Goal: Task Accomplishment & Management: Manage account settings

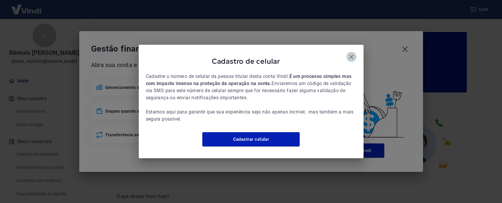
click at [350, 55] on icon "button" at bounding box center [351, 56] width 7 height 7
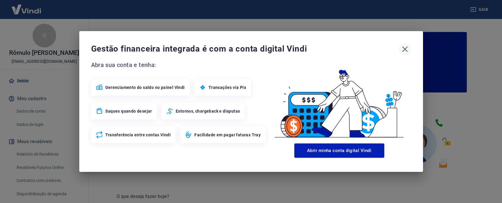
click at [405, 49] on icon "button" at bounding box center [405, 49] width 6 height 6
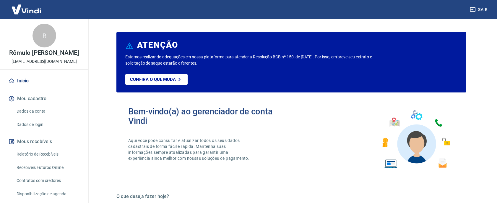
click at [54, 160] on link "Relatório de Recebíveis" at bounding box center [47, 154] width 67 height 12
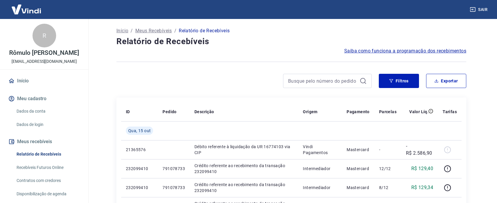
click at [46, 96] on div "Início Meu cadastro Dados da conta Dados de login Meus recebíveis Relatório de …" at bounding box center [44, 154] width 88 height 161
click at [33, 85] on link "Início" at bounding box center [44, 80] width 74 height 13
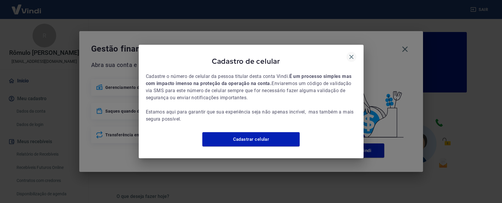
click at [349, 54] on icon "button" at bounding box center [351, 56] width 7 height 7
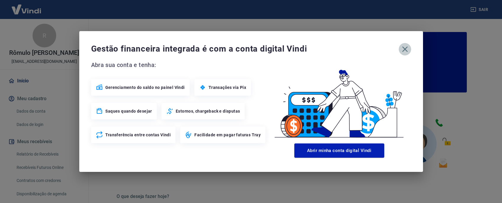
click at [406, 52] on icon "button" at bounding box center [404, 48] width 9 height 9
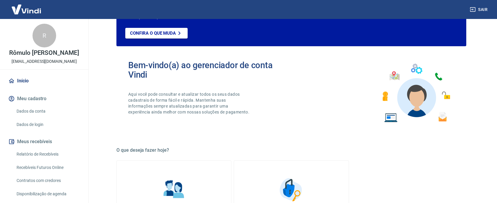
scroll to position [1, 0]
click at [3, 96] on div "Início Meu cadastro Dados da conta Dados de login Meus recebíveis Relatório de …" at bounding box center [44, 153] width 88 height 161
